Goal: Task Accomplishment & Management: Complete application form

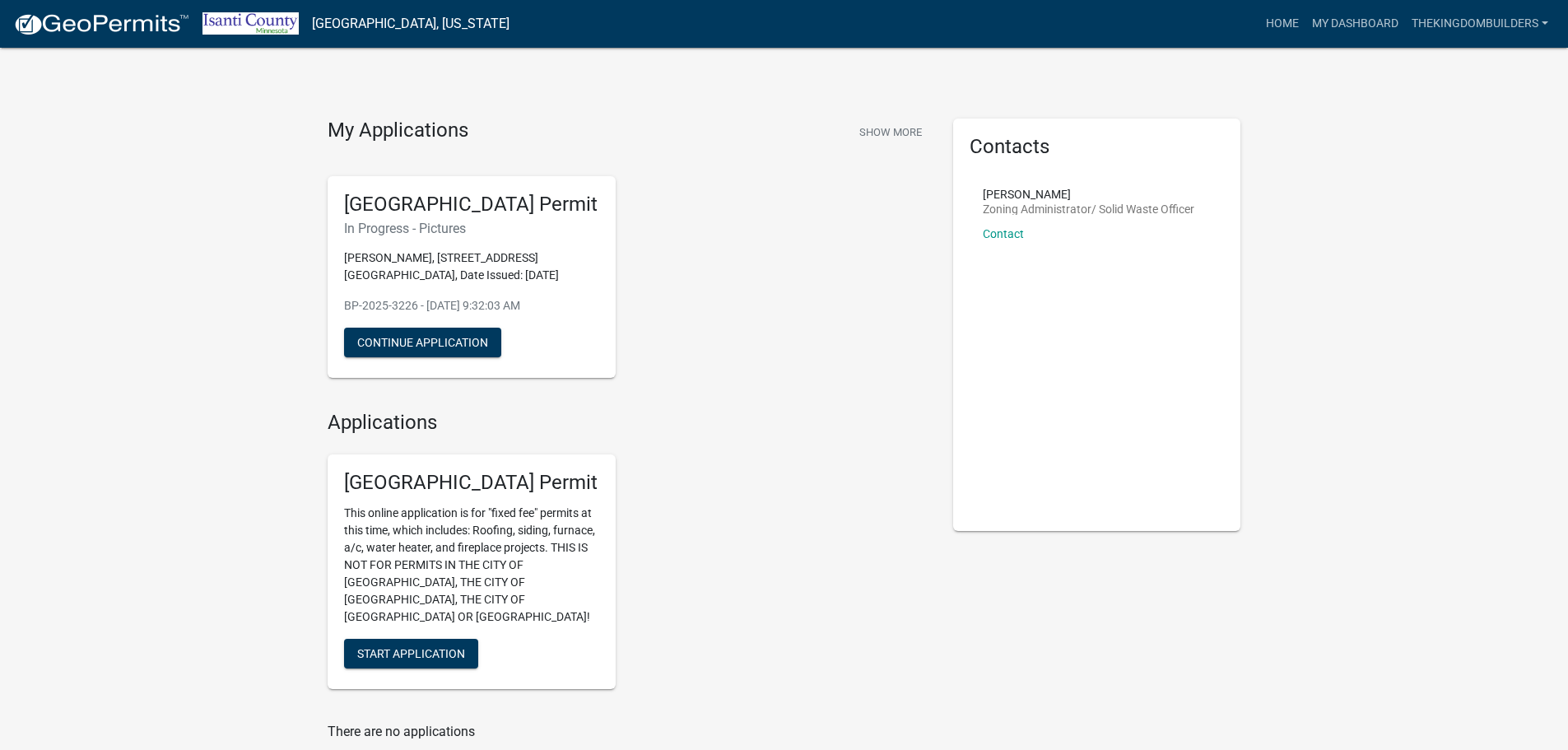
scroll to position [82, 0]
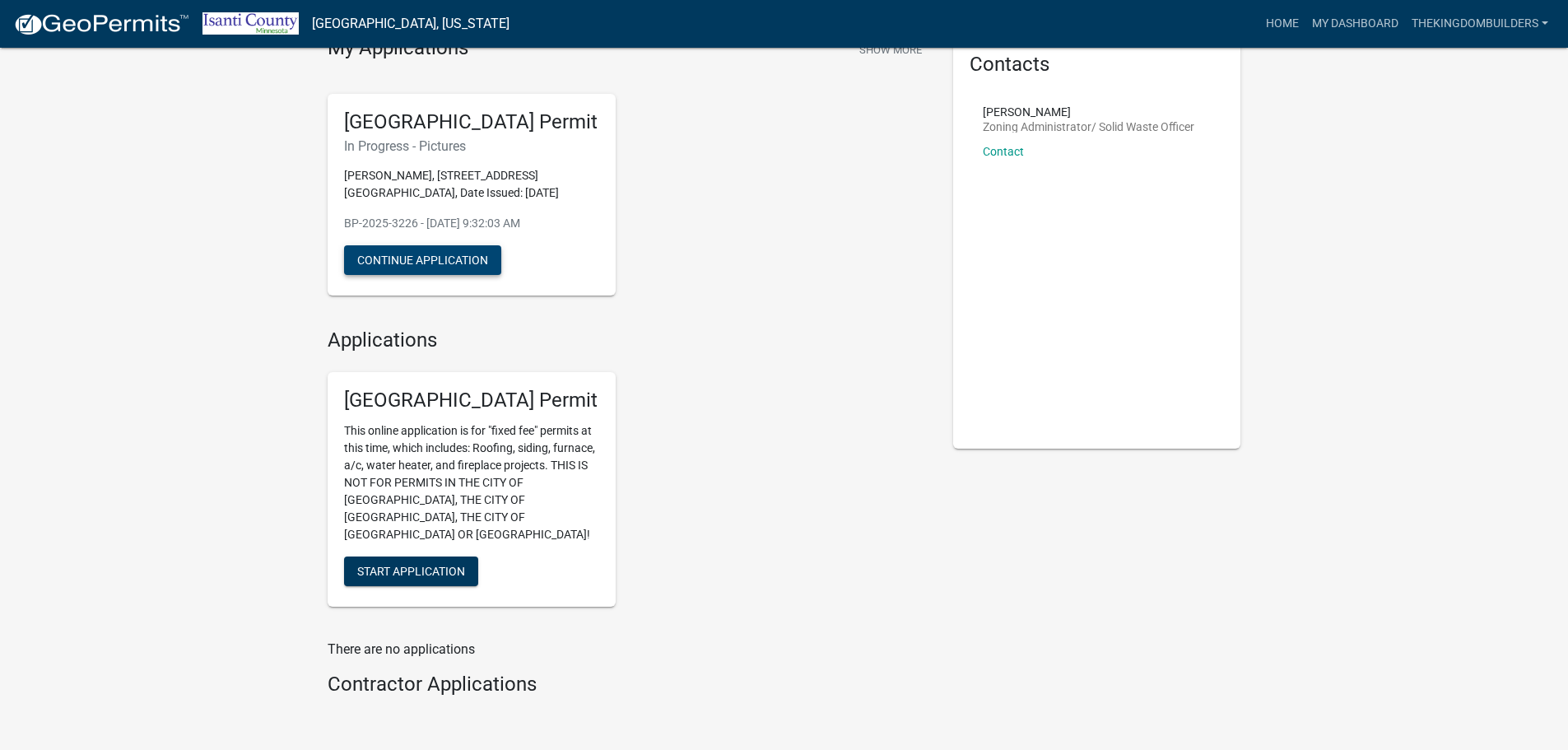
click at [395, 255] on button "Continue Application" at bounding box center [423, 260] width 157 height 30
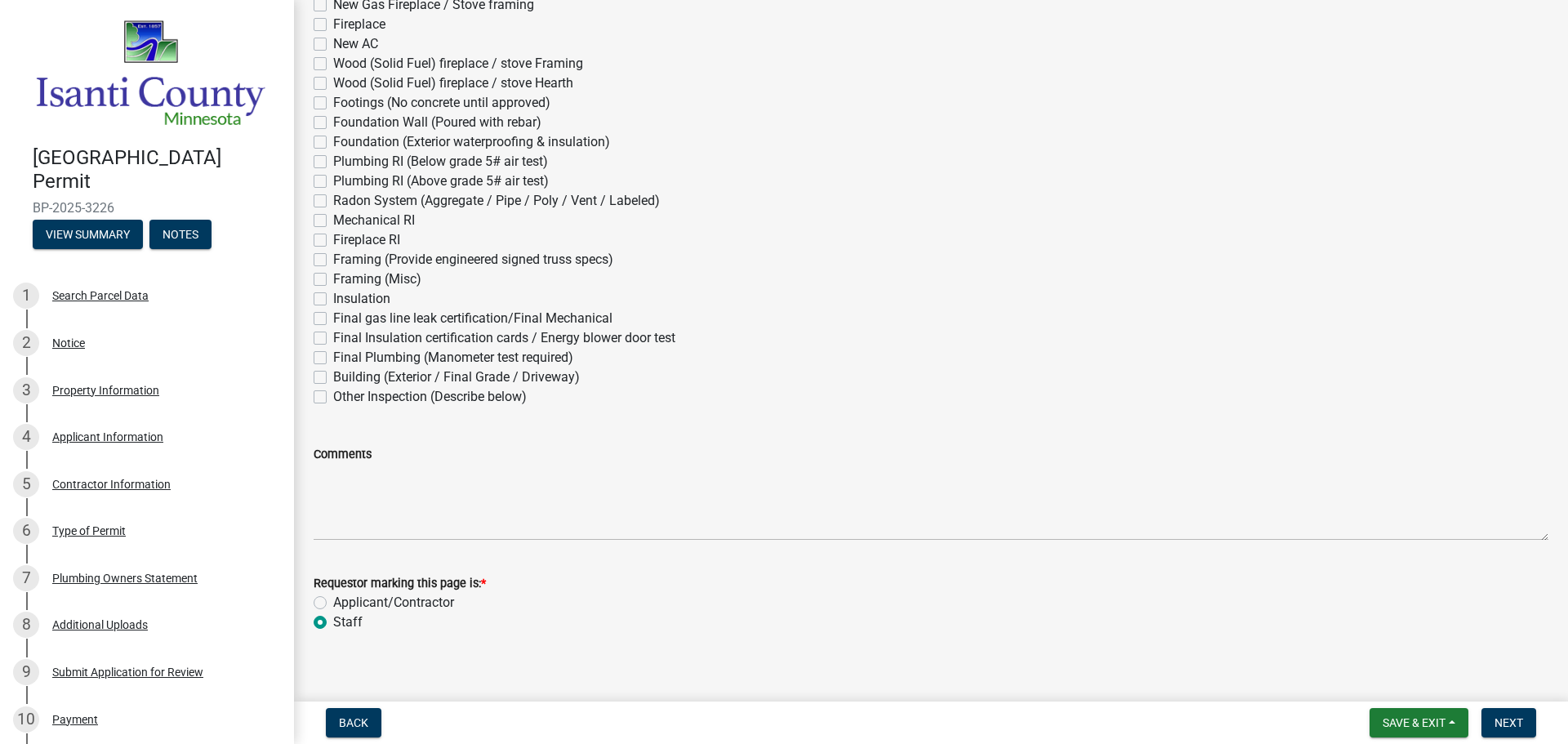
scroll to position [236, 0]
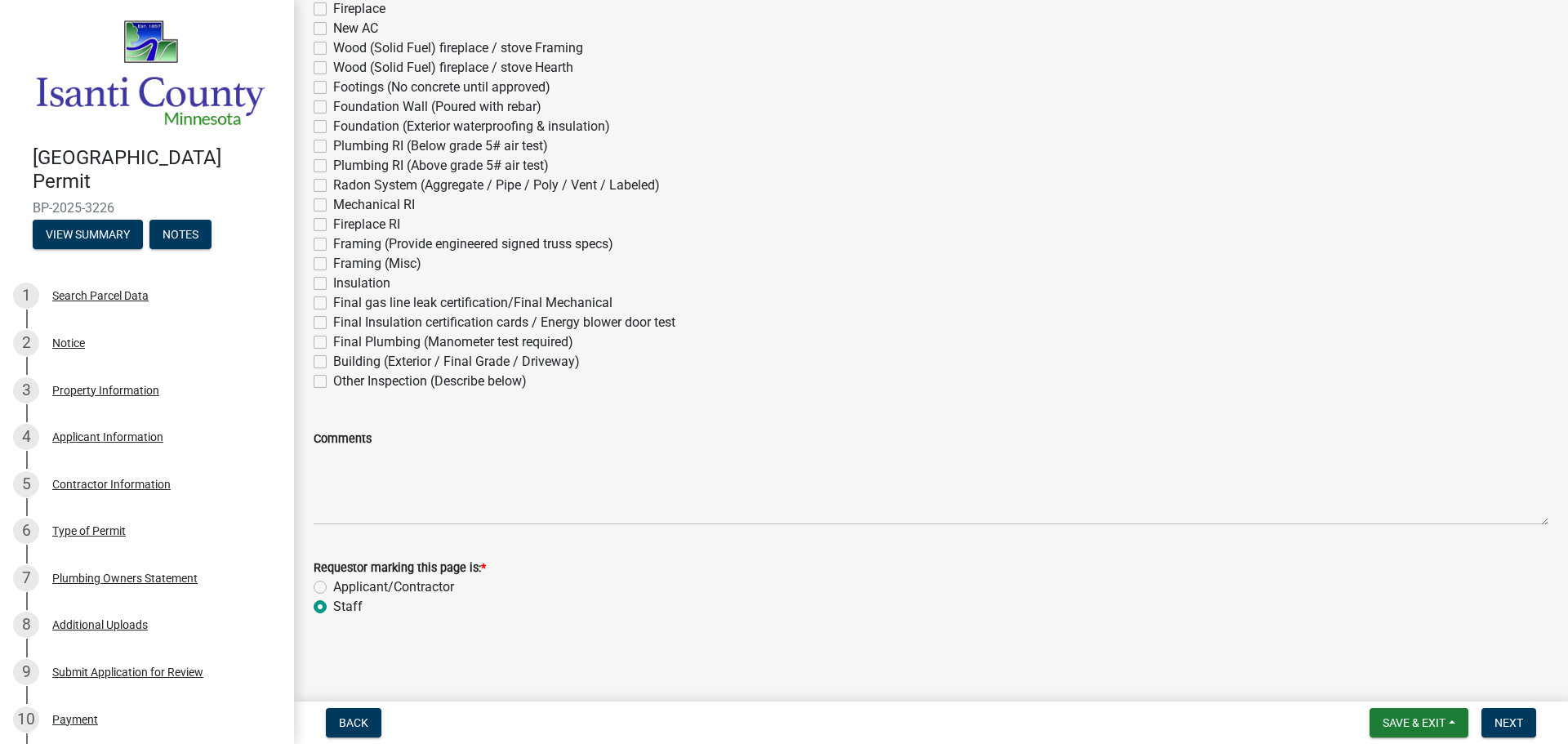
click at [367, 593] on label "Applicant/Contractor" at bounding box center [393, 587] width 121 height 19
click at [343, 588] on input "Applicant/Contractor" at bounding box center [338, 582] width 11 height 11
radio input "true"
click at [1506, 719] on span "Next" at bounding box center [1509, 724] width 29 height 13
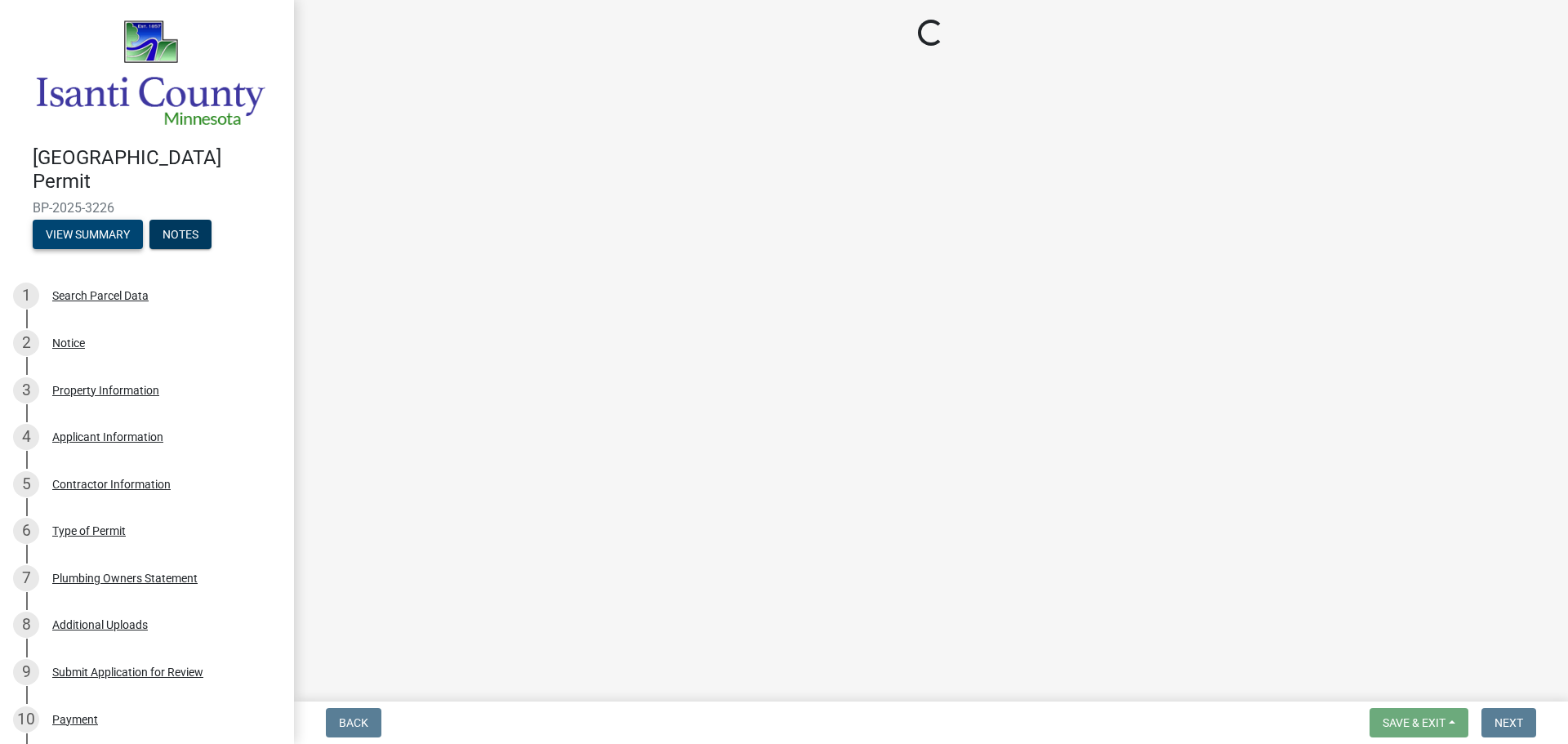
click at [103, 236] on button "View Summary" at bounding box center [88, 234] width 111 height 30
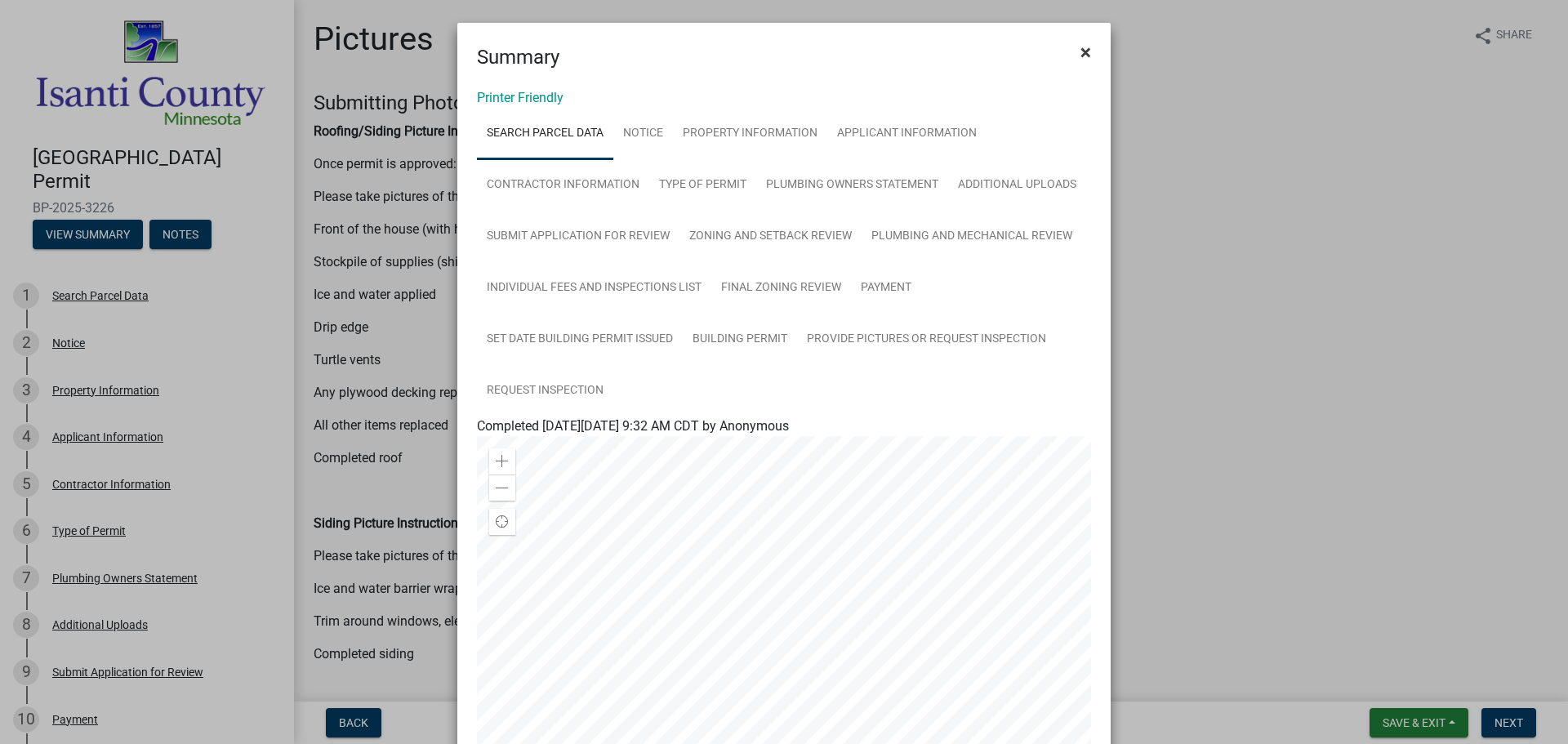
click at [1084, 55] on span "×" at bounding box center [1085, 52] width 11 height 23
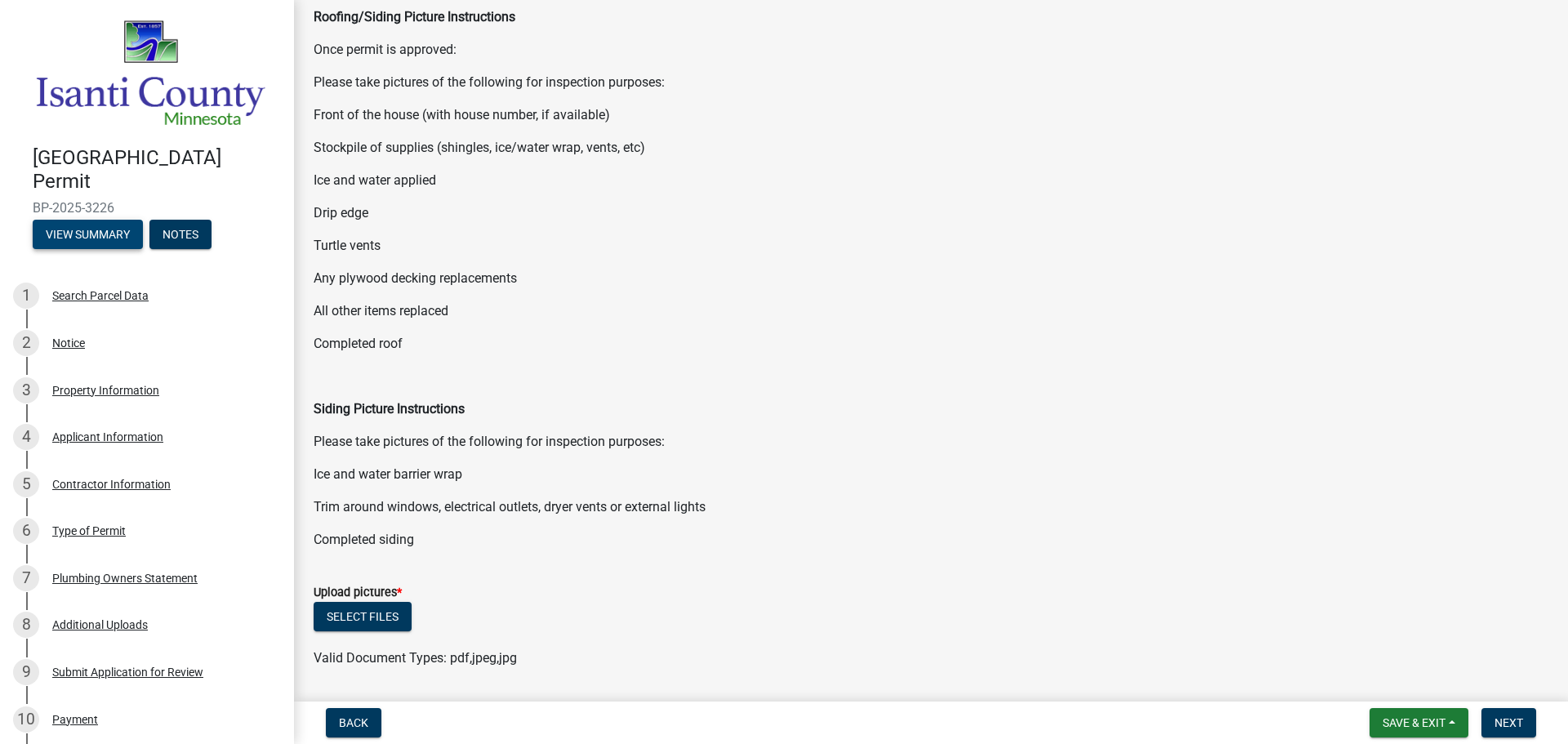
scroll to position [298, 0]
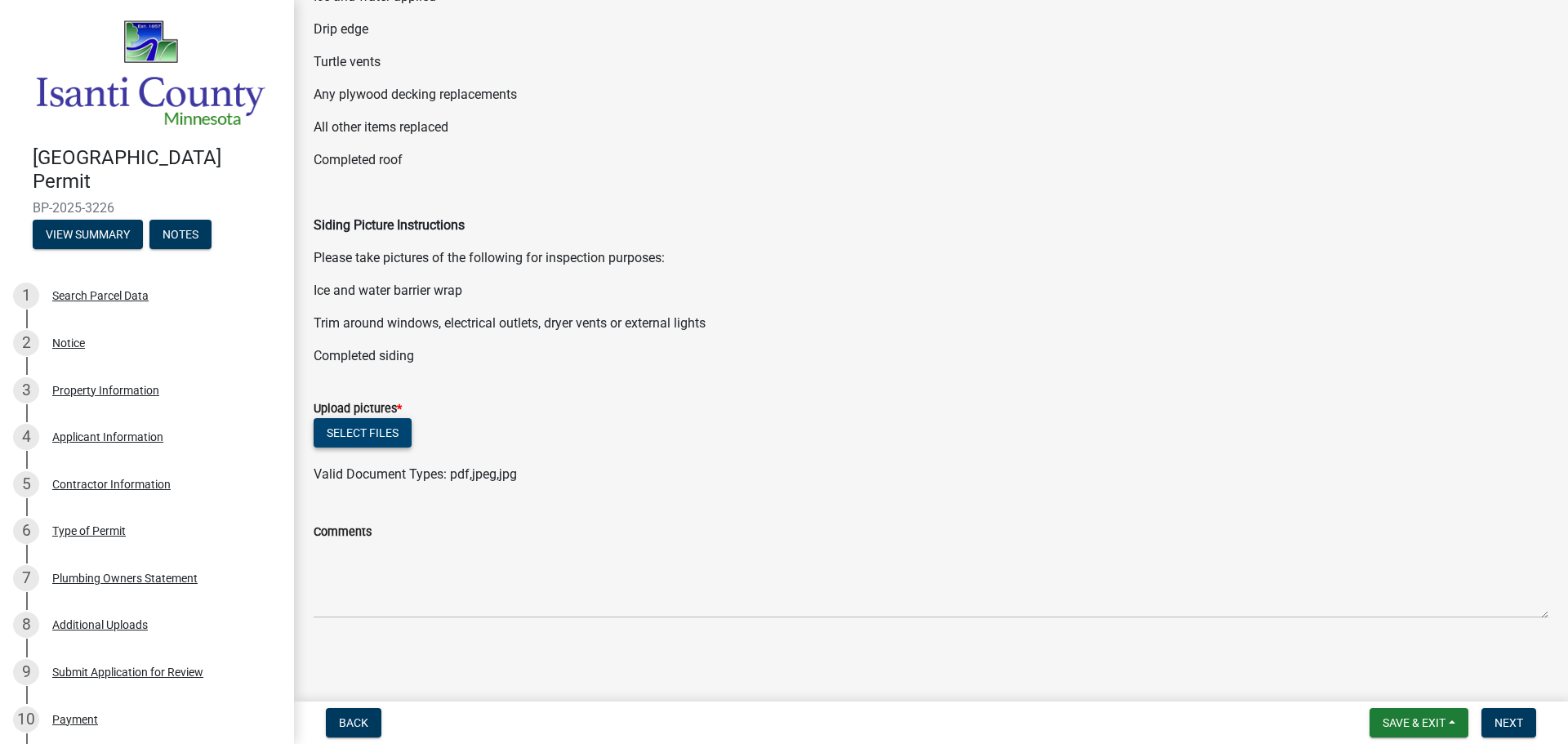
click at [361, 441] on button "Select files" at bounding box center [363, 433] width 98 height 30
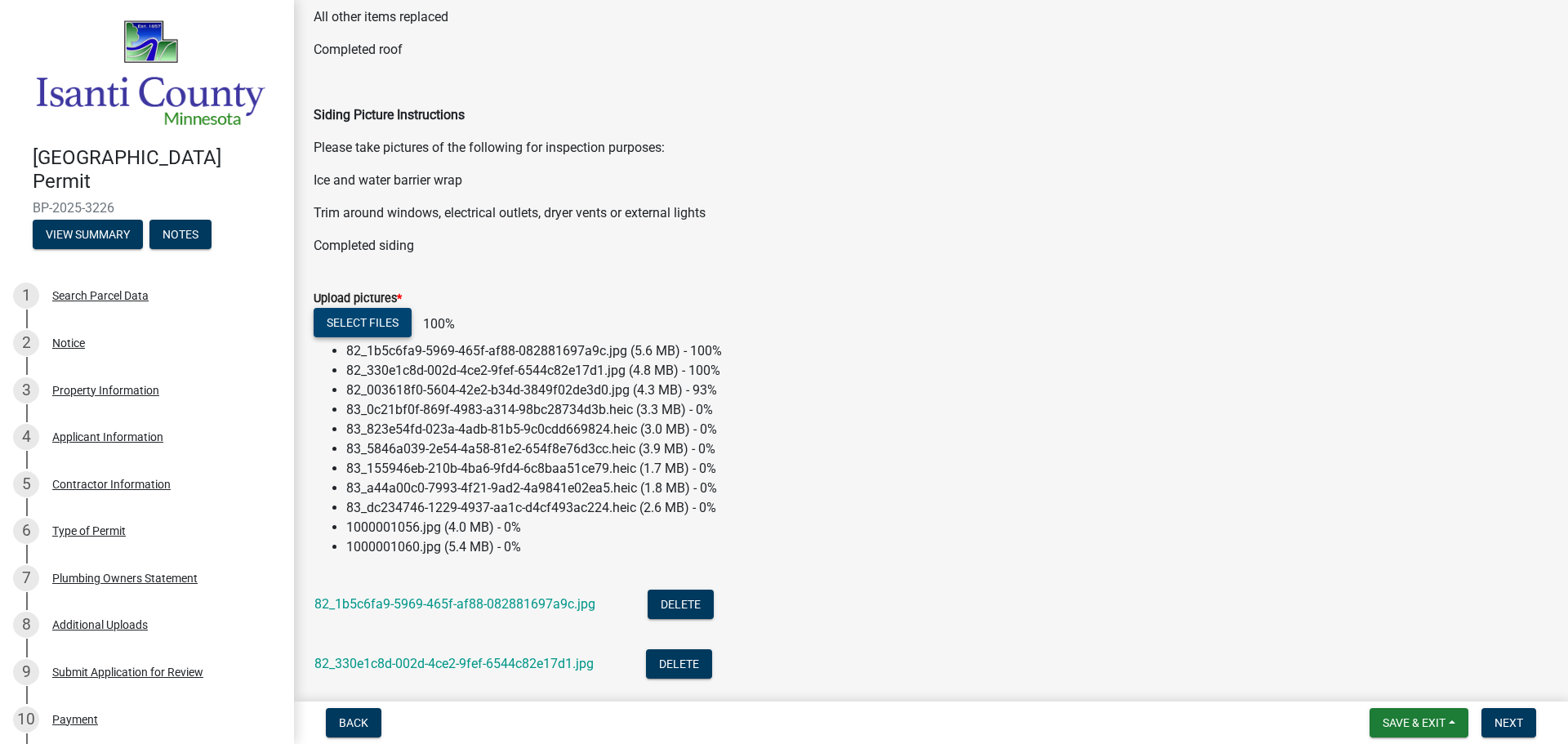
scroll to position [490, 0]
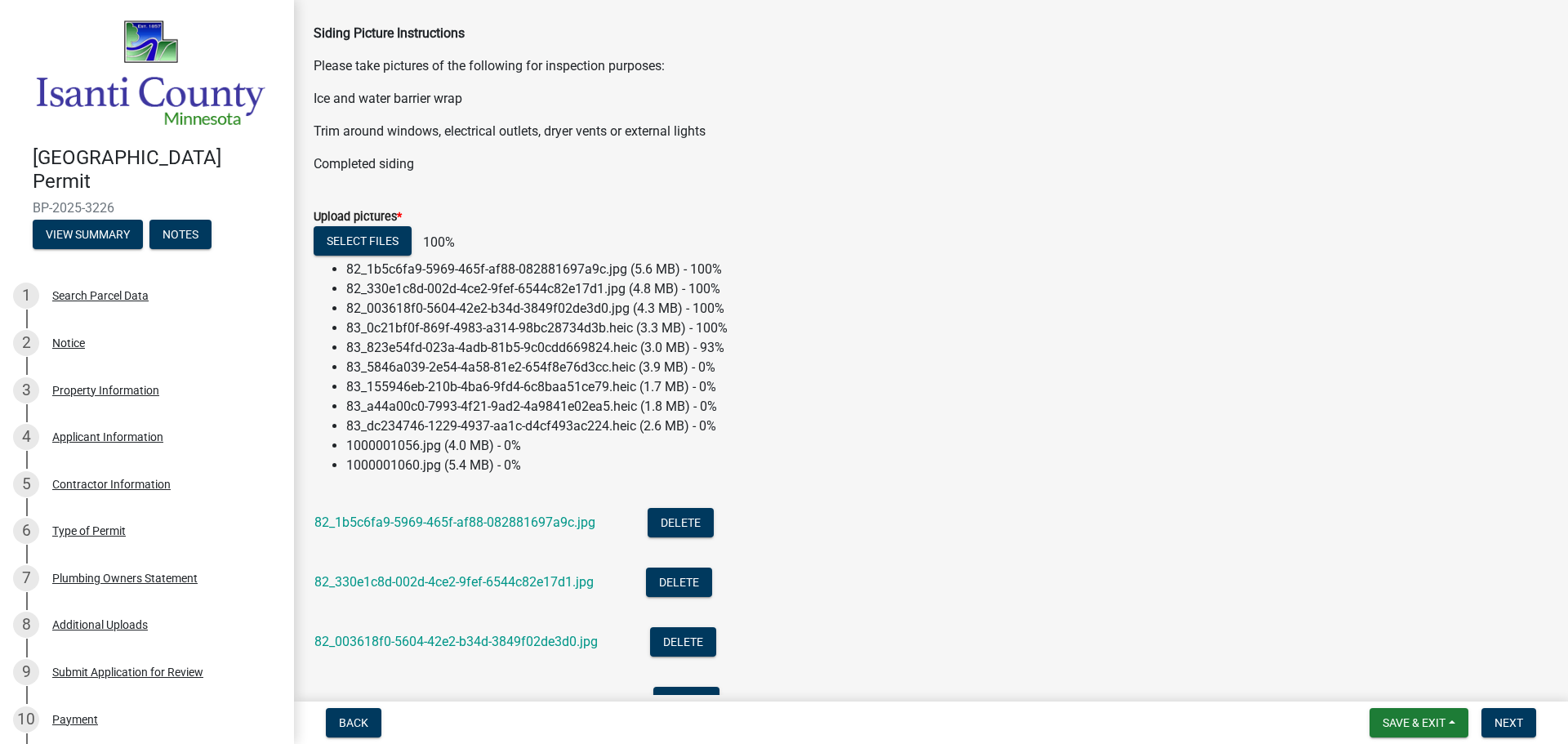
drag, startPoint x: 33, startPoint y: 198, endPoint x: 119, endPoint y: 203, distance: 86.1
click at [119, 203] on span "BP-2025-3226" at bounding box center [147, 208] width 229 height 15
copy span "BP-2025-3226"
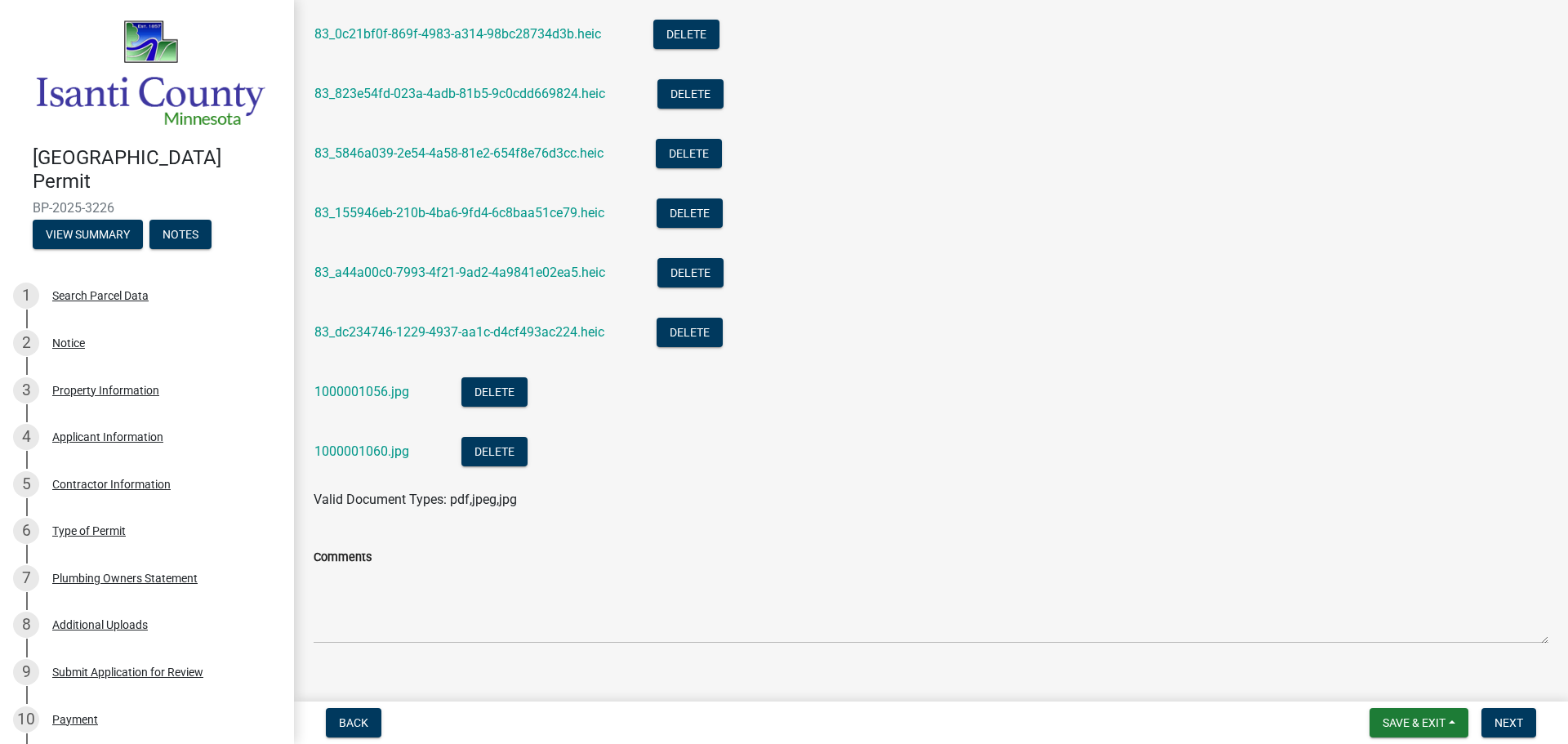
scroll to position [955, 0]
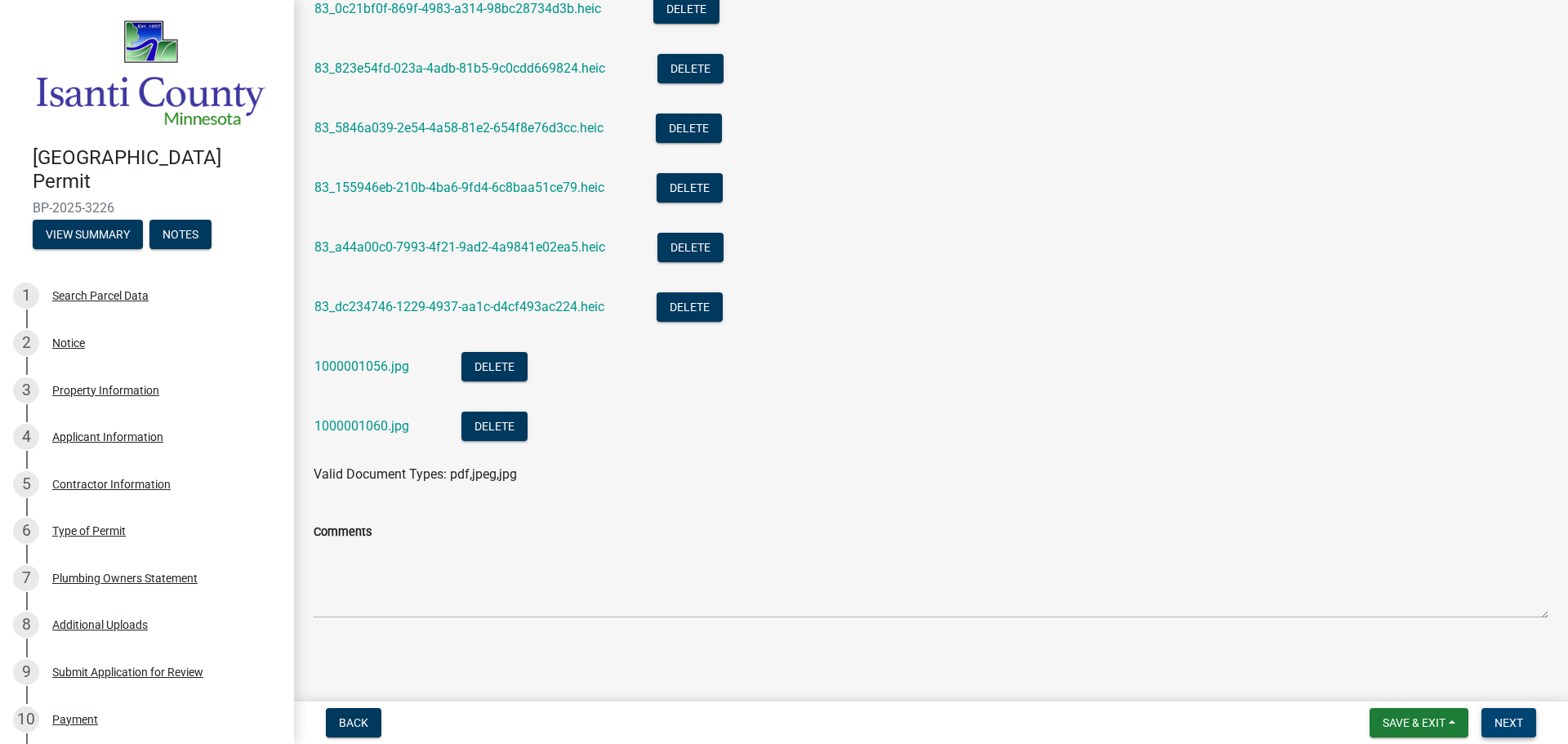
click at [1502, 721] on span "Next" at bounding box center [1509, 724] width 29 height 13
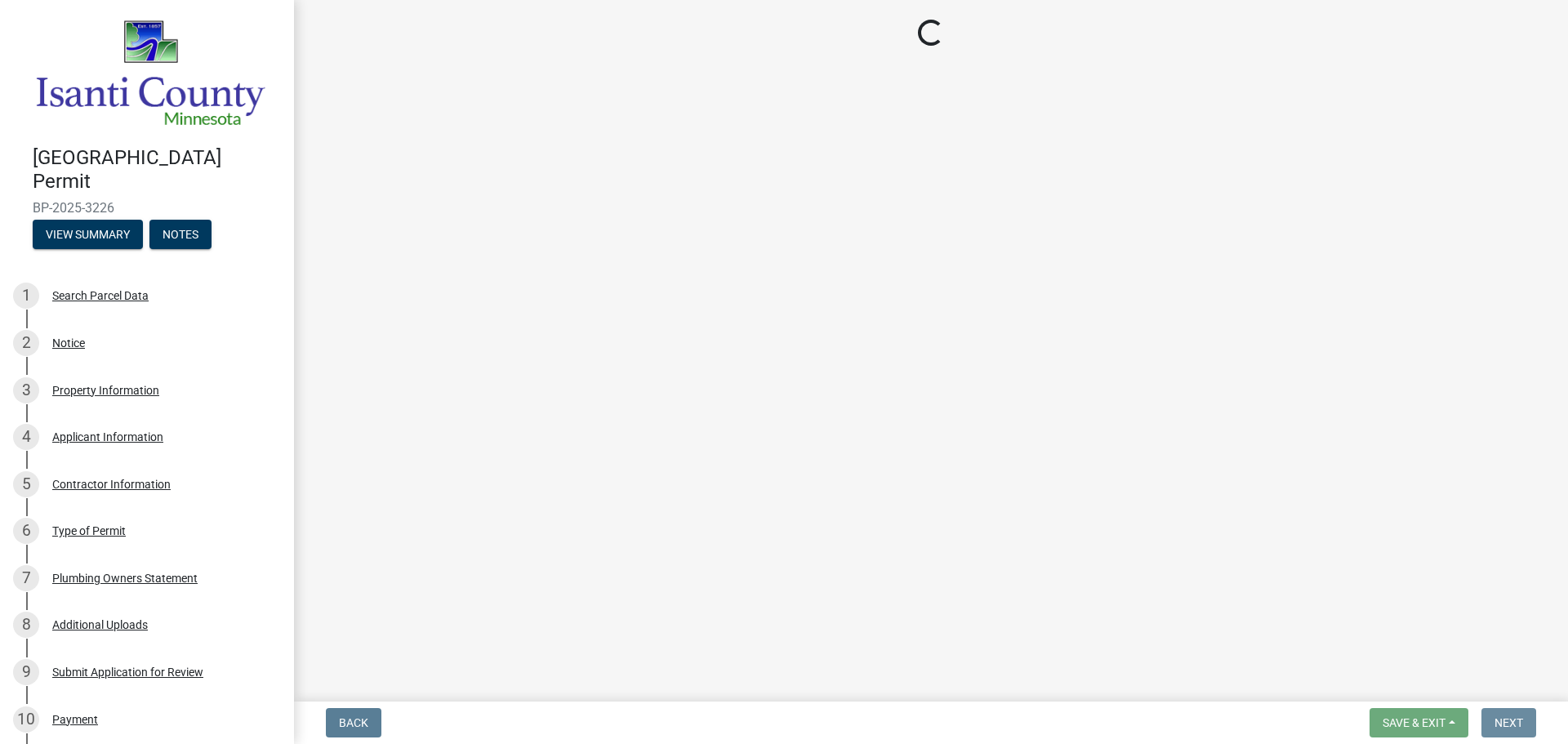
scroll to position [0, 0]
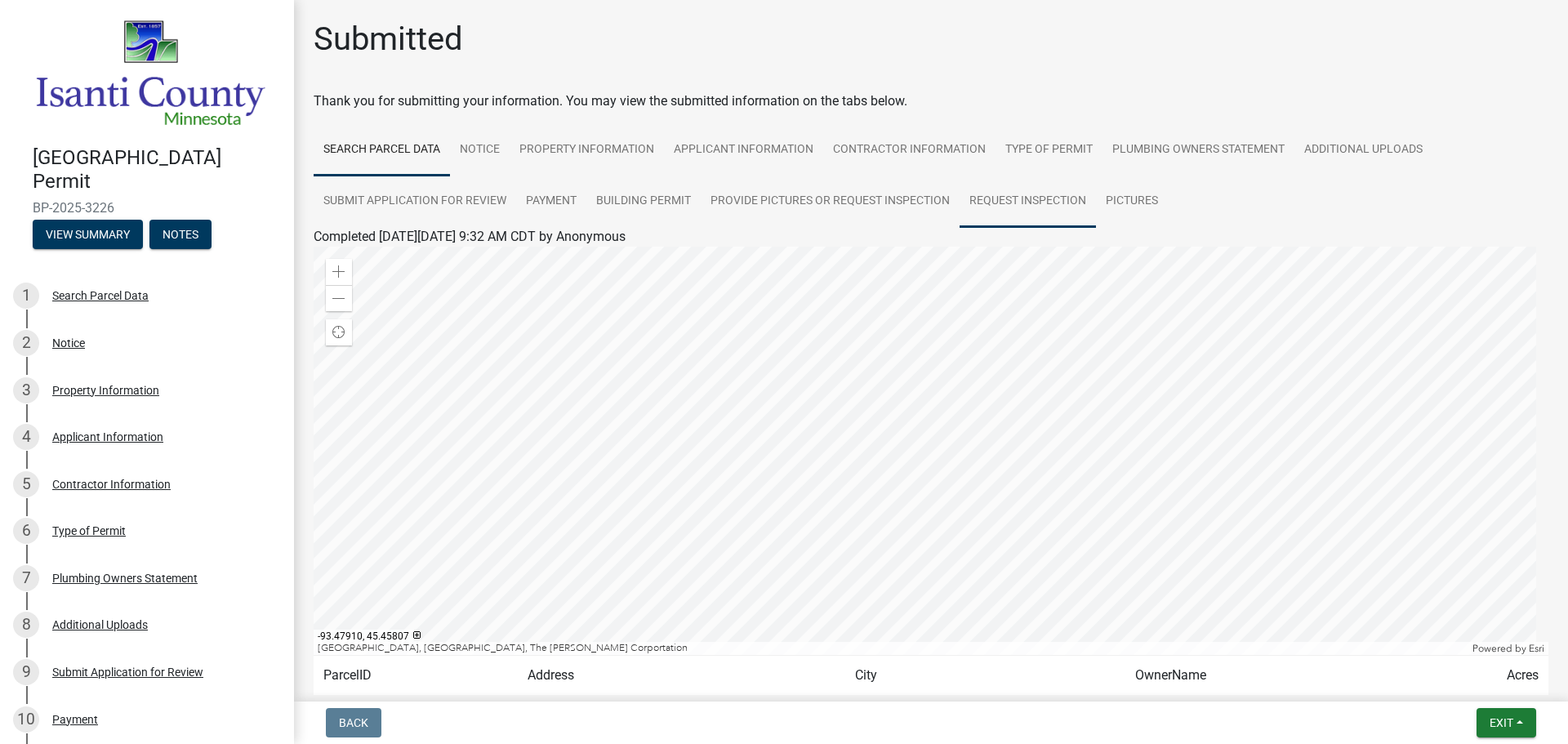
click at [1054, 197] on link "Request Inspection" at bounding box center [1028, 202] width 137 height 52
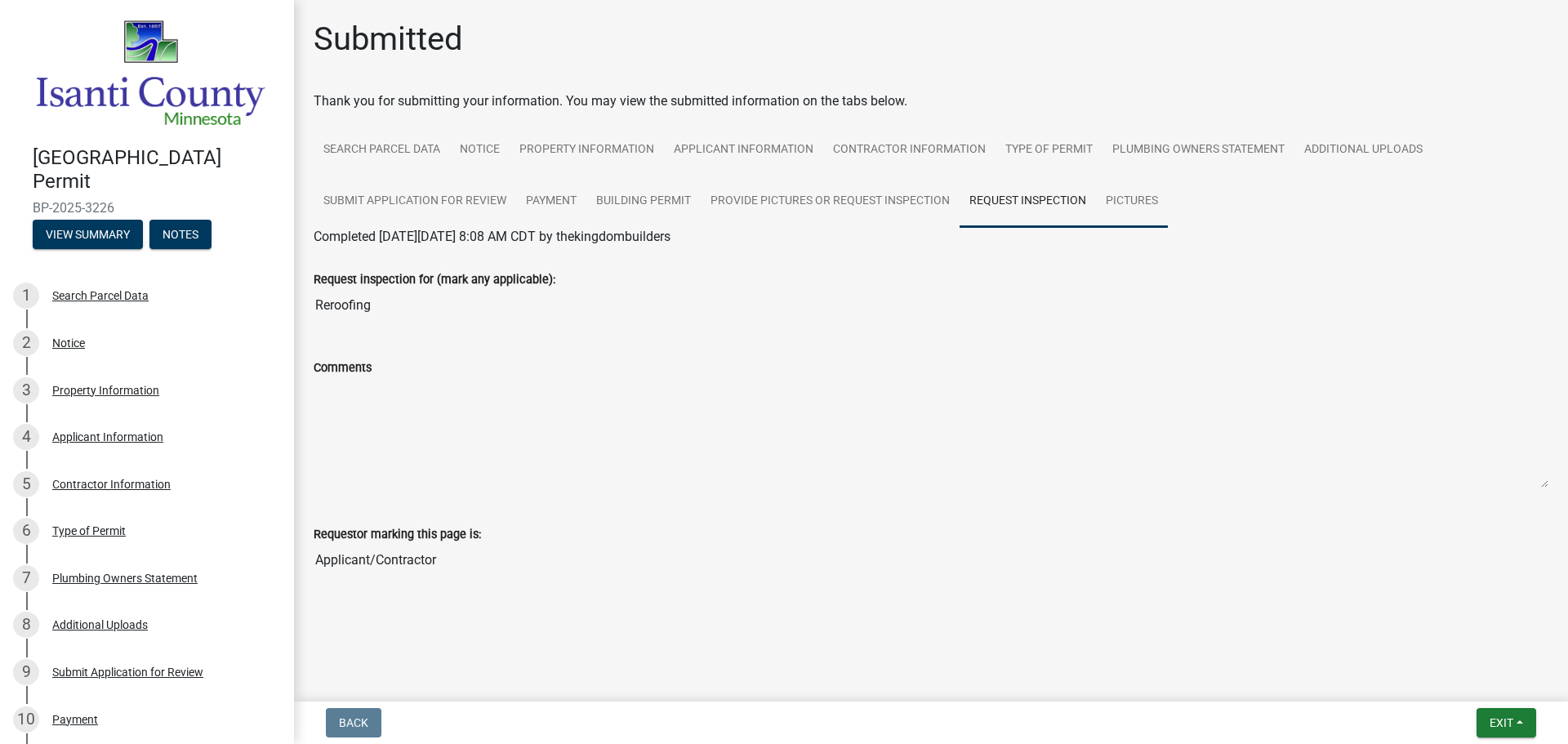
click at [1153, 205] on link "Pictures" at bounding box center [1131, 202] width 72 height 52
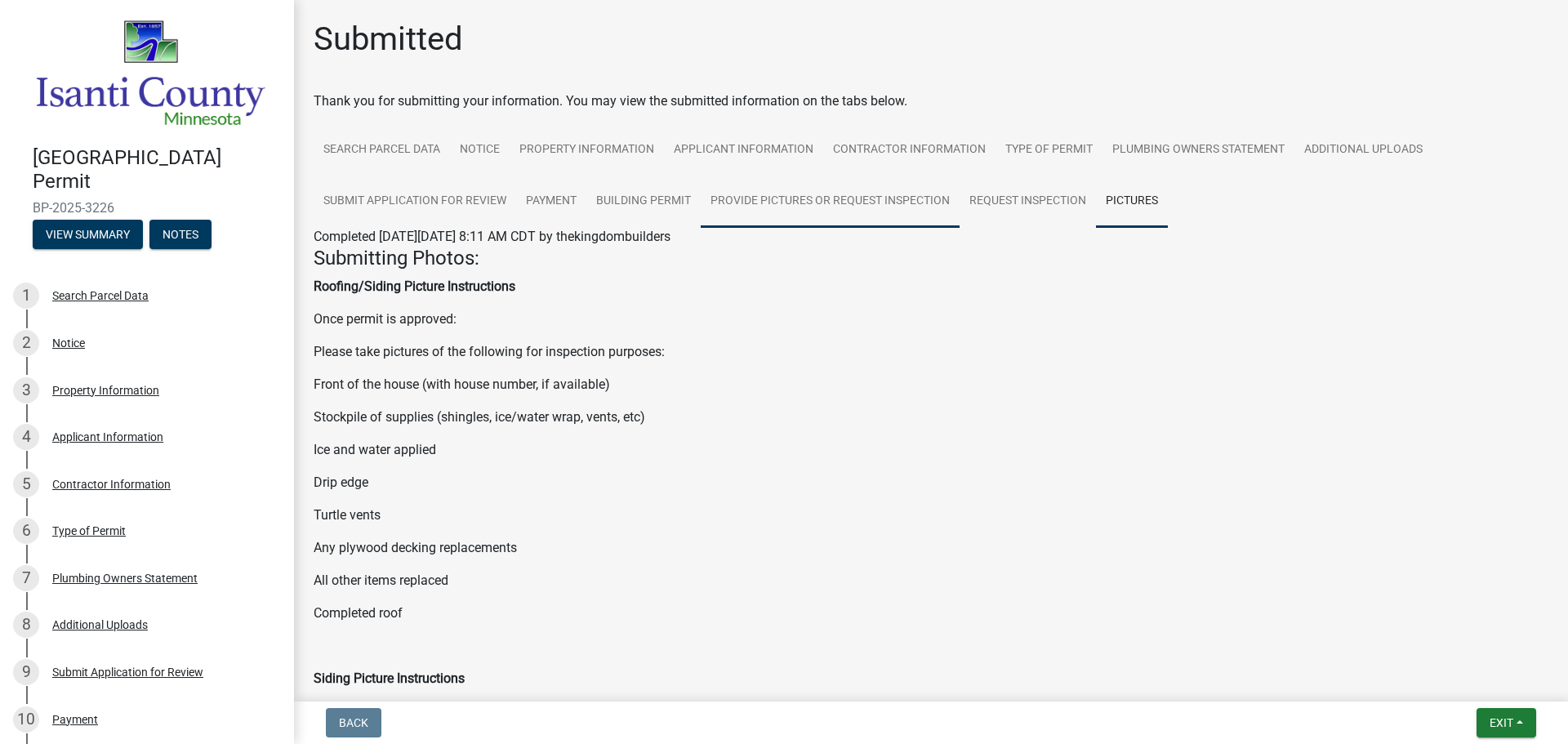
click at [902, 215] on link "Provide Pictures or Request Inspection" at bounding box center [829, 202] width 259 height 52
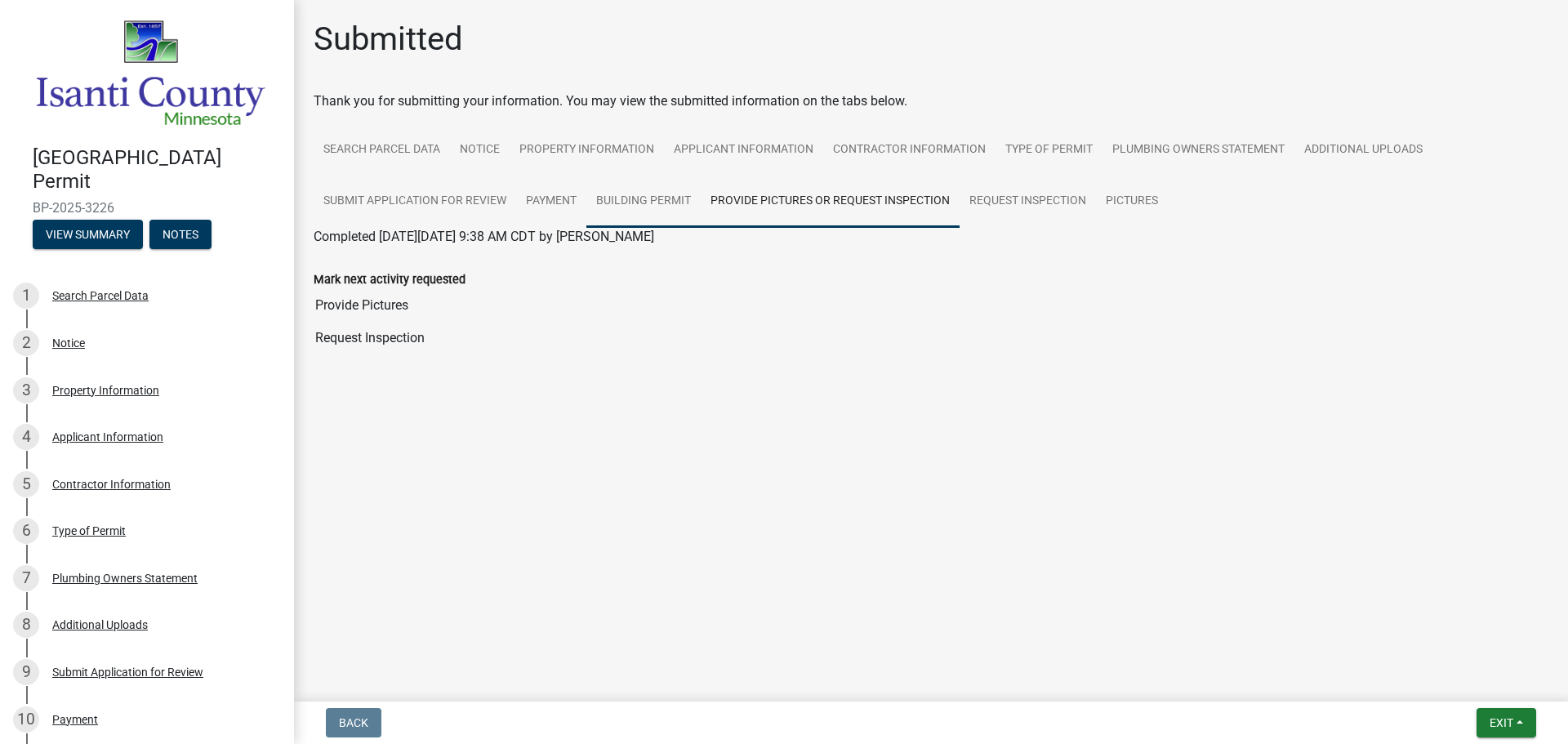
click at [628, 203] on link "Building Permit" at bounding box center [644, 202] width 114 height 52
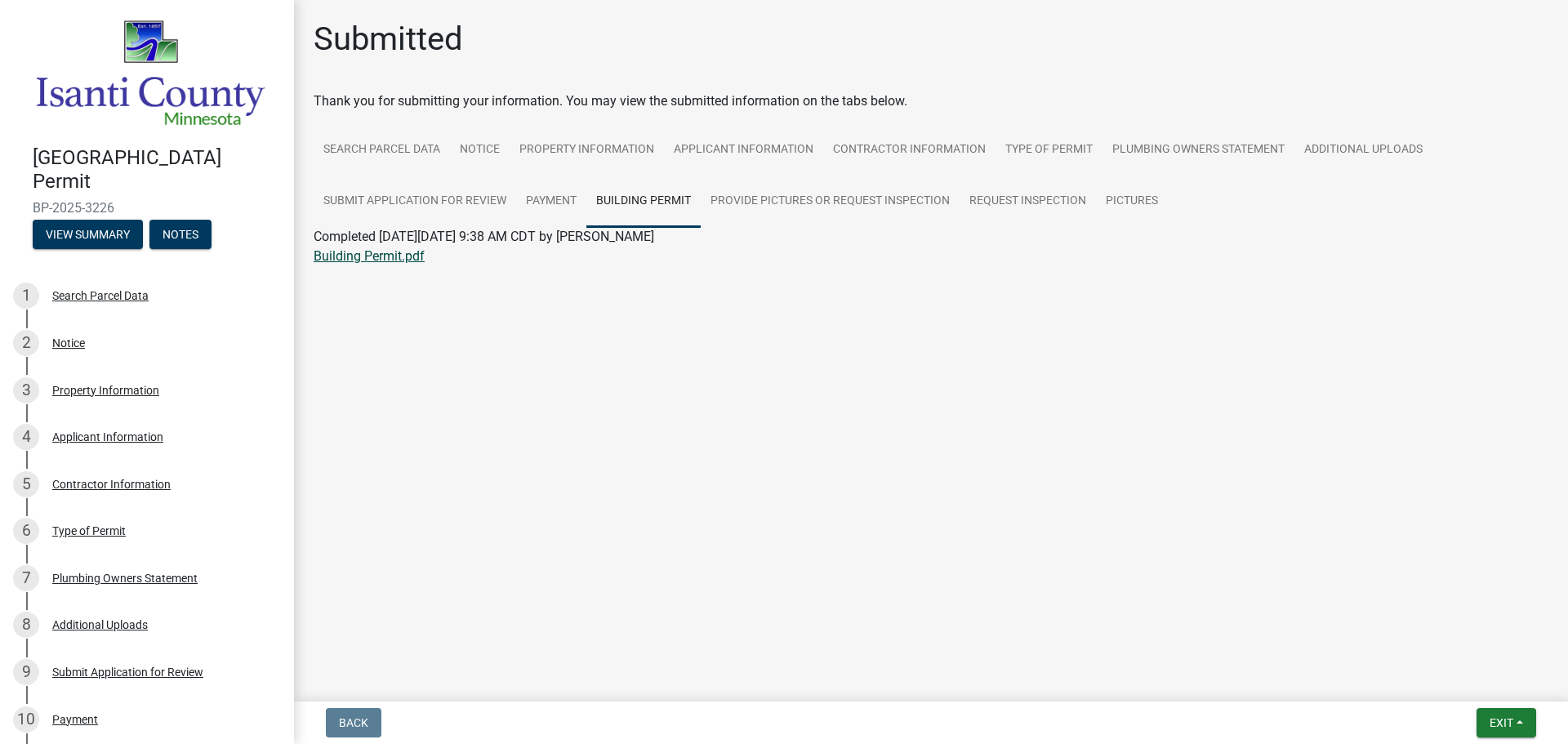
click at [403, 257] on link "Building Permit.pdf" at bounding box center [368, 256] width 111 height 15
